Goal: Information Seeking & Learning: Find specific fact

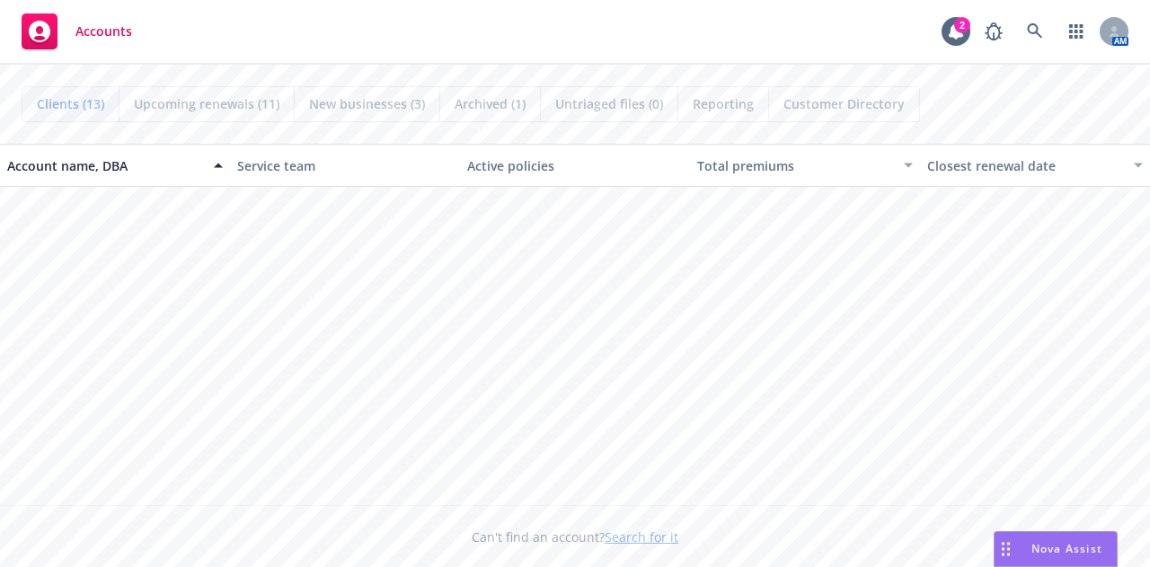
scroll to position [701, 0]
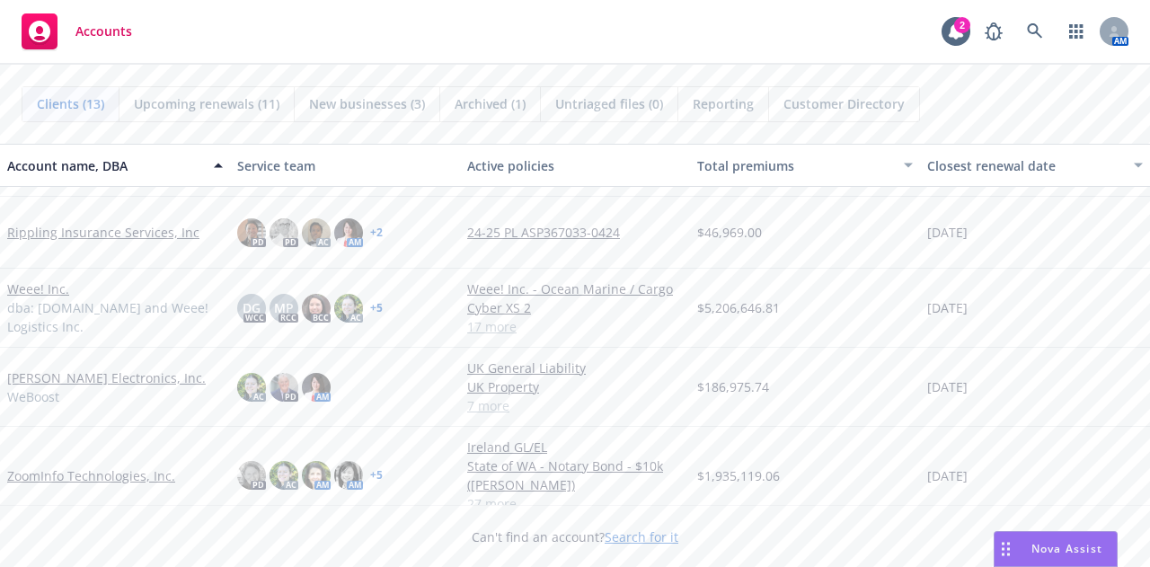
click at [104, 466] on link "ZoomInfo Technologies, Inc." at bounding box center [91, 475] width 168 height 19
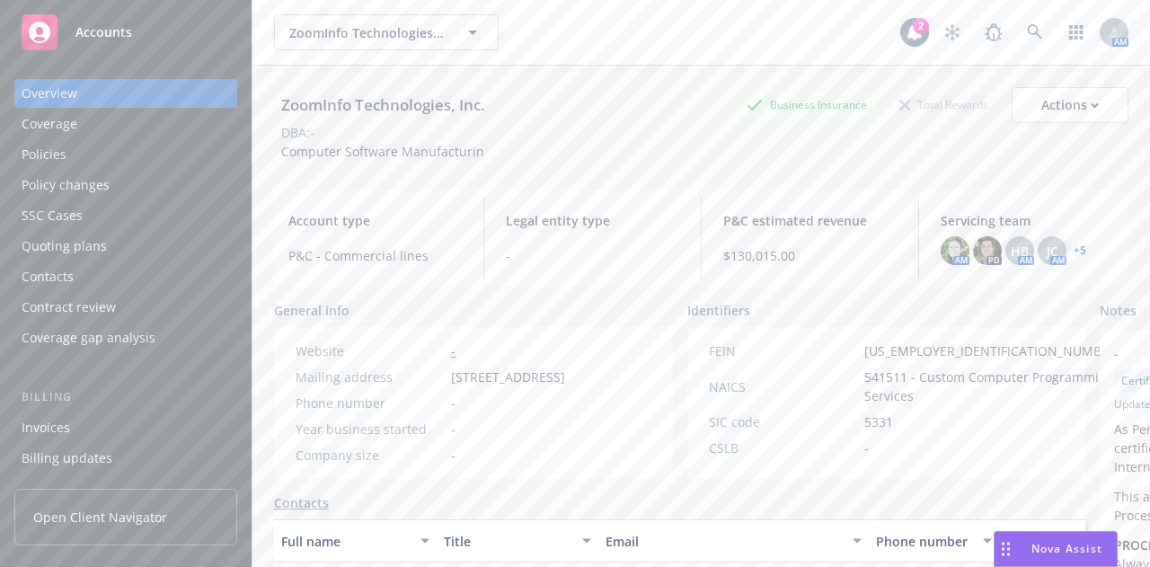
click at [137, 148] on div "Policies" at bounding box center [126, 154] width 208 height 29
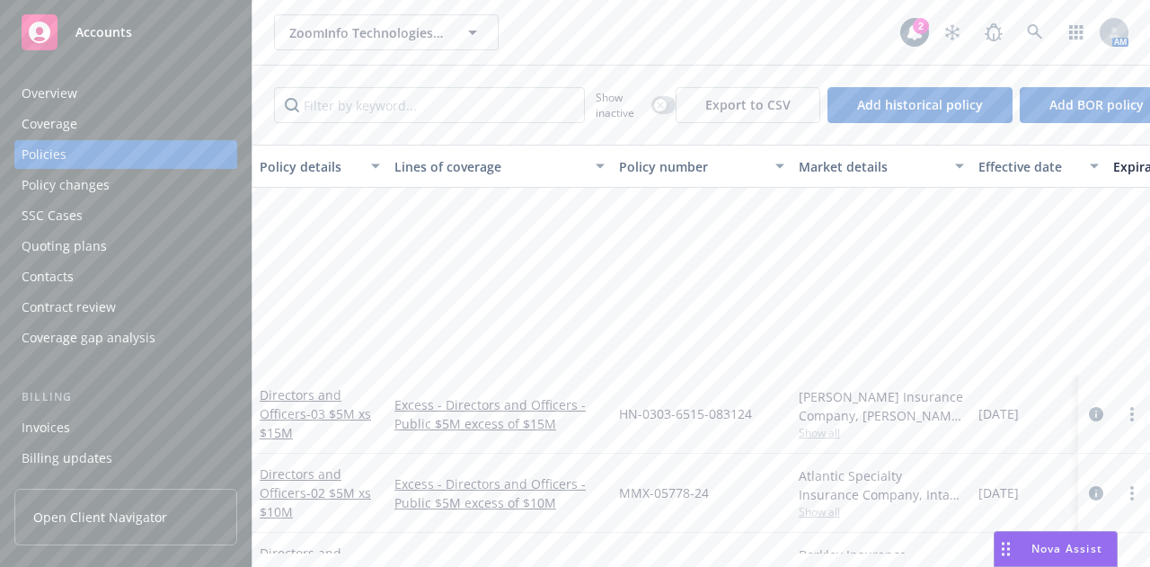
scroll to position [1213, 0]
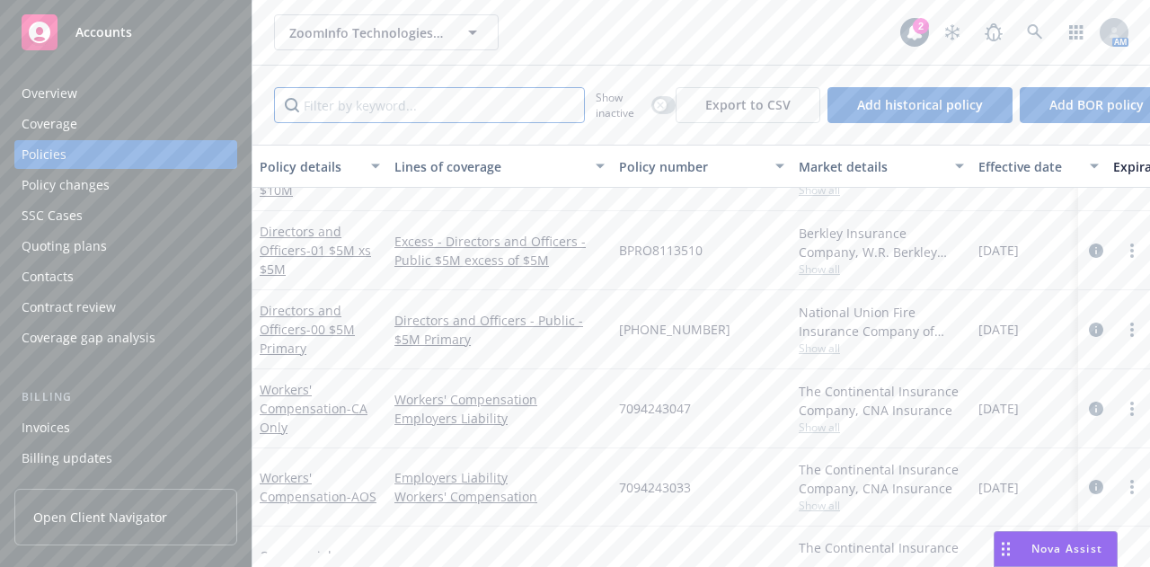
click at [516, 96] on input "Filter by keyword..." at bounding box center [429, 105] width 311 height 36
type input "foreign"
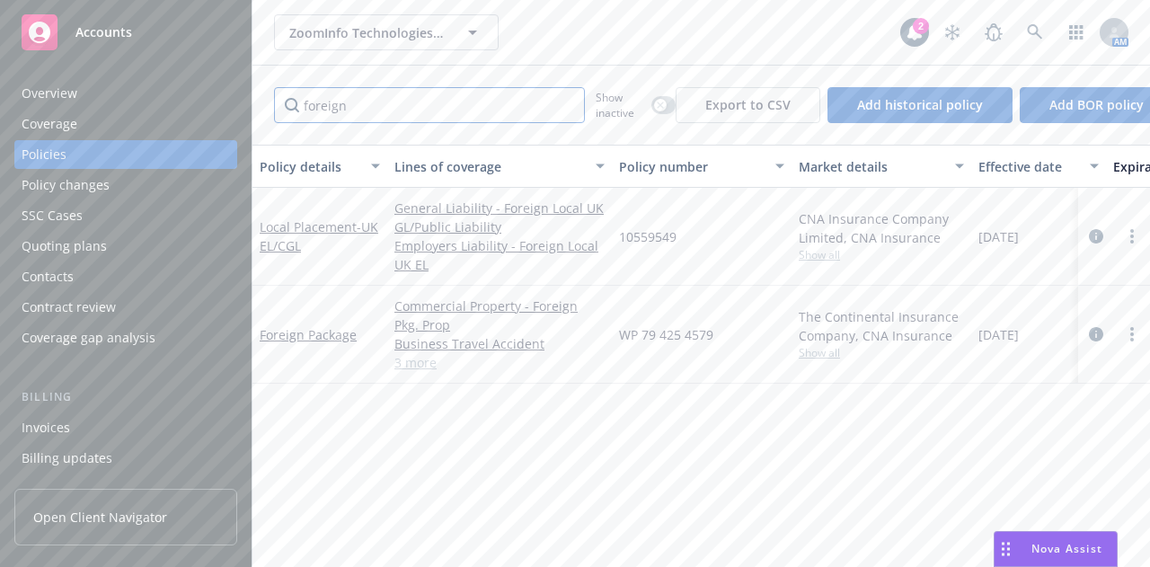
scroll to position [0, 0]
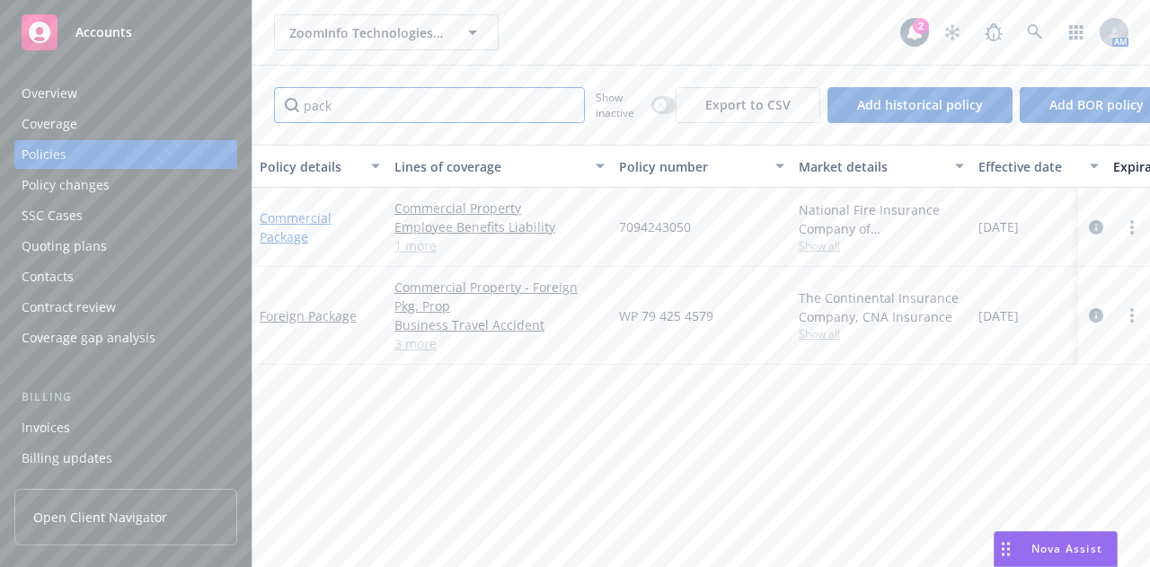
type input "pack"
click at [291, 218] on link "Commercial Package" at bounding box center [296, 227] width 72 height 36
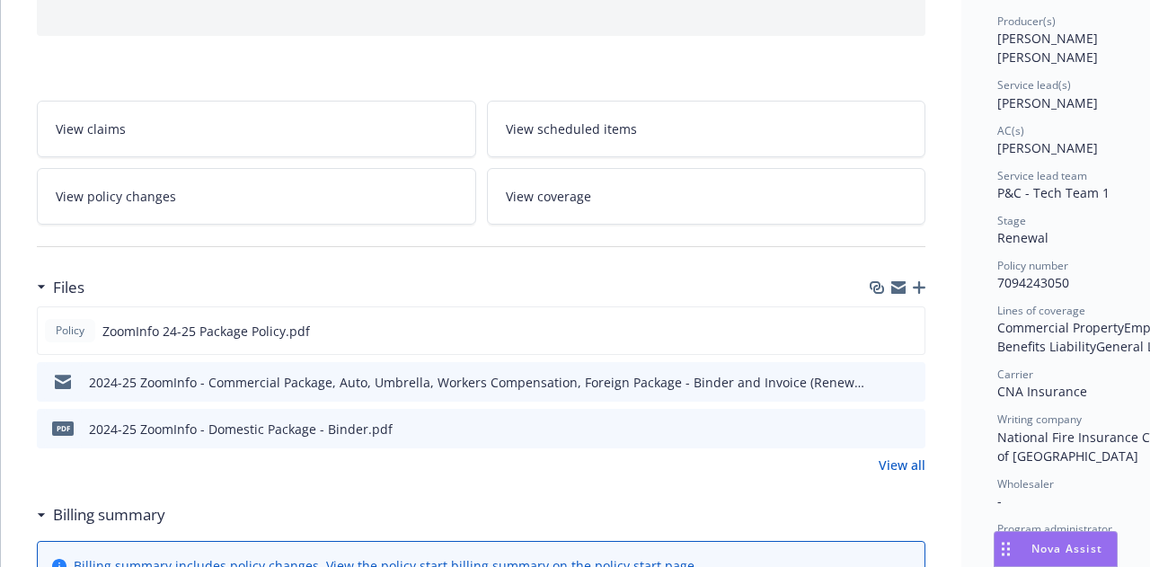
scroll to position [226, 0]
click at [912, 322] on icon "preview file" at bounding box center [908, 328] width 16 height 13
